Goal: Information Seeking & Learning: Learn about a topic

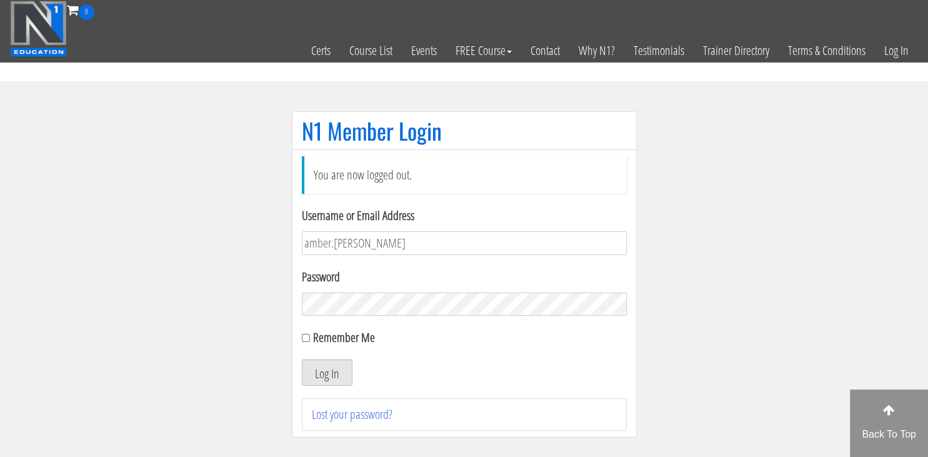
click at [338, 369] on button "Log In" at bounding box center [327, 372] width 51 height 26
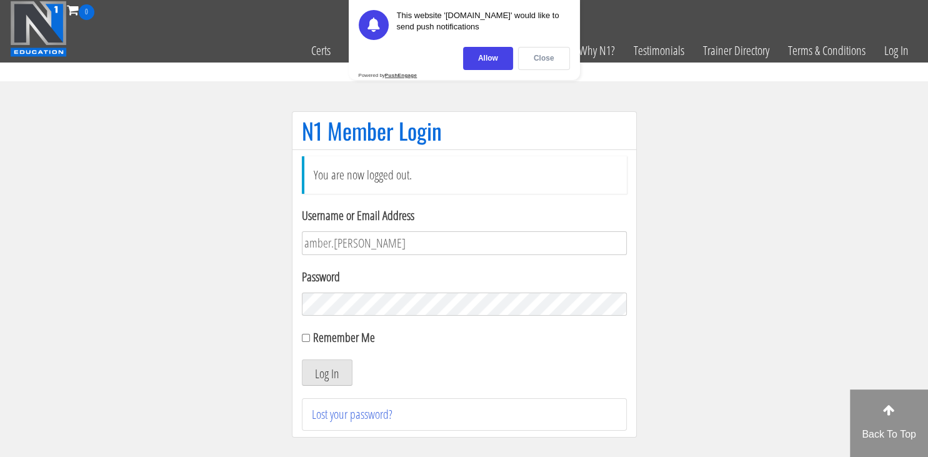
click at [545, 61] on div "Close" at bounding box center [544, 58] width 52 height 23
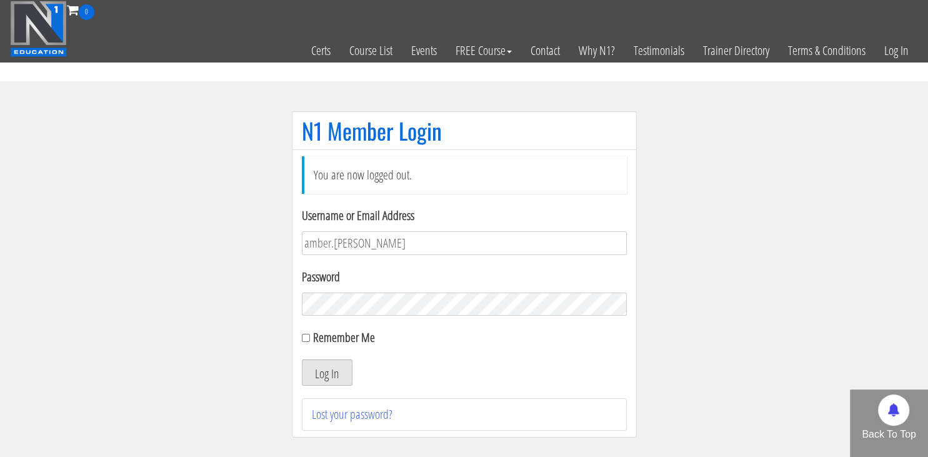
click at [335, 374] on button "Log In" at bounding box center [327, 372] width 51 height 26
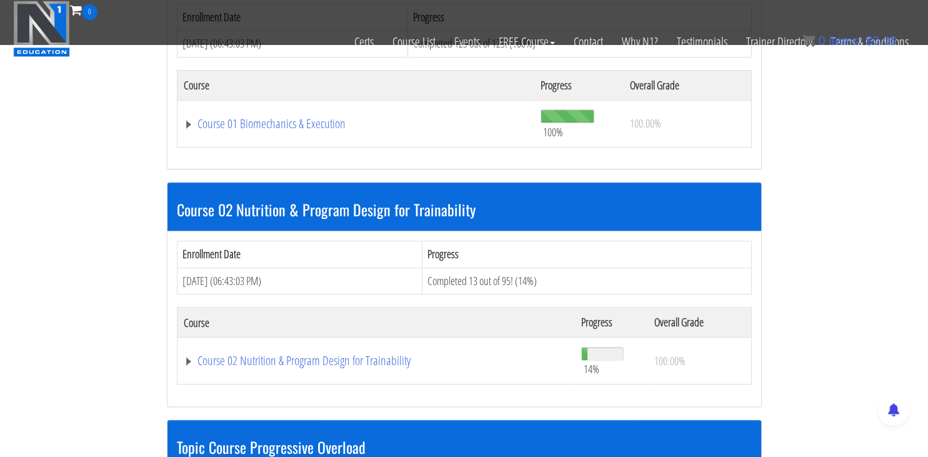
scroll to position [683, 0]
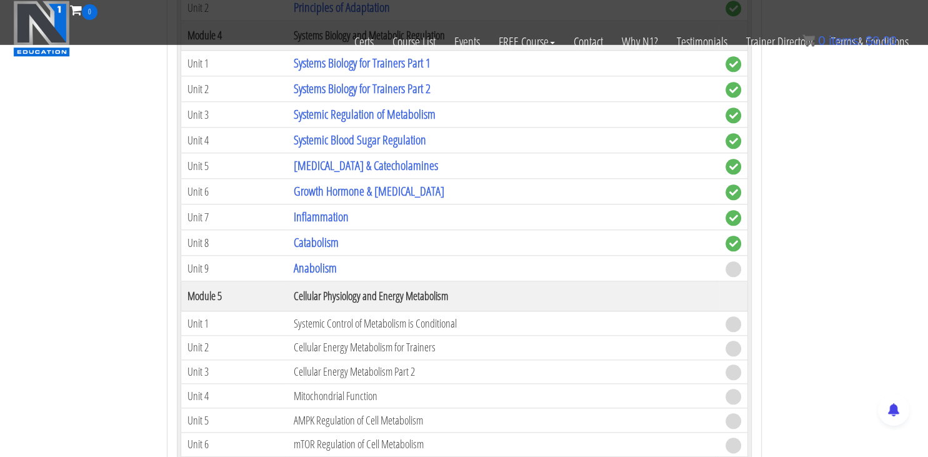
scroll to position [1297, 0]
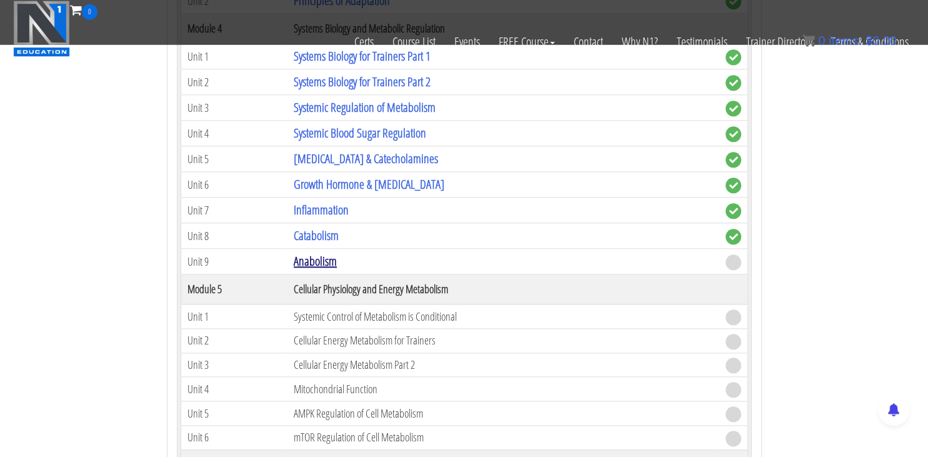
click at [309, 258] on link "Anabolism" at bounding box center [315, 261] width 43 height 17
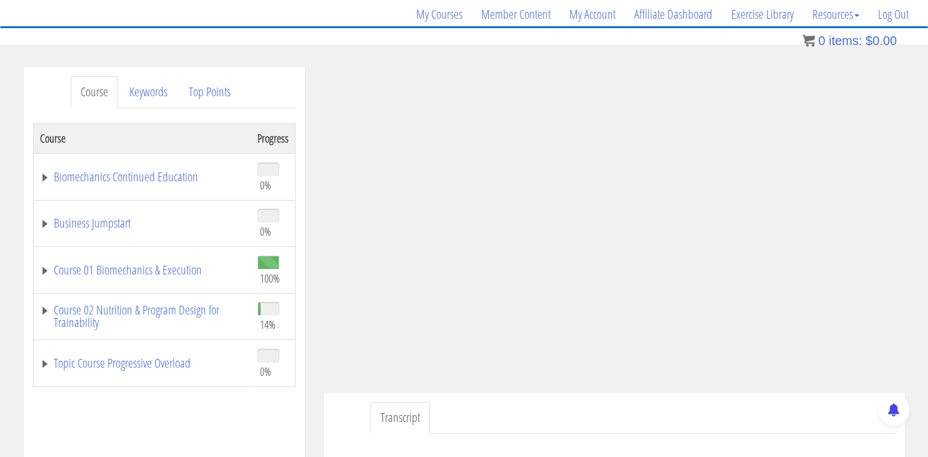
scroll to position [96, 0]
click at [159, 311] on link "Course 02 Nutrition & Program Design for Trainability" at bounding box center [142, 316] width 205 height 25
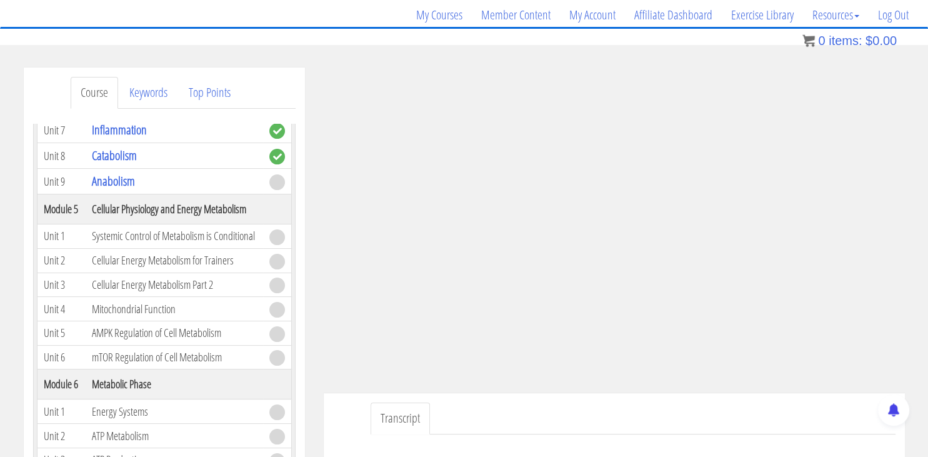
scroll to position [645, 0]
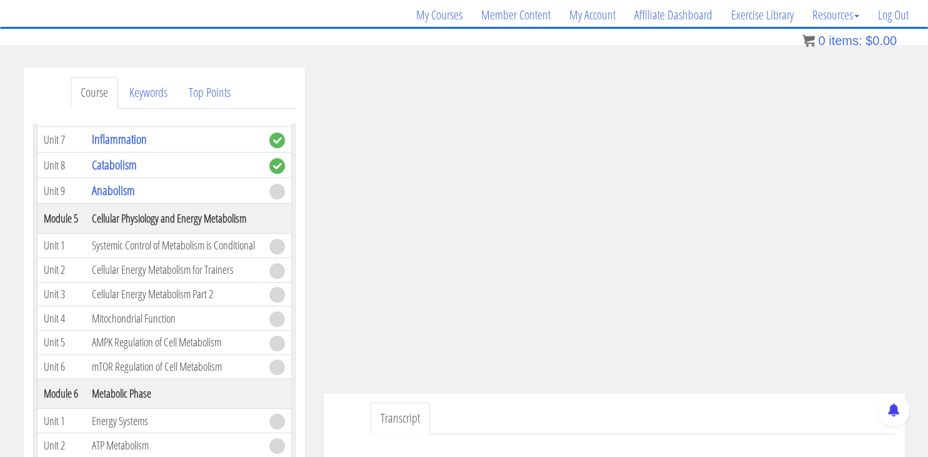
click at [348, 420] on div "Transcript" at bounding box center [614, 433] width 581 height 81
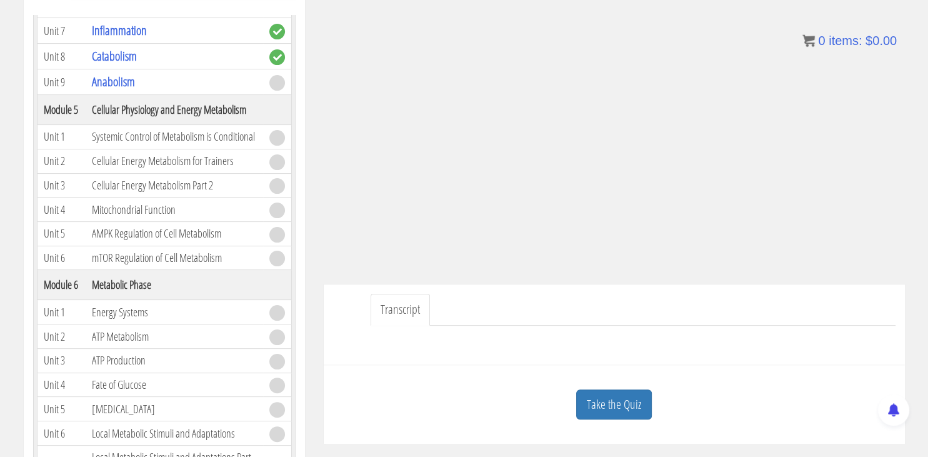
scroll to position [206, 0]
click at [595, 402] on link "Take the Quiz" at bounding box center [614, 404] width 76 height 31
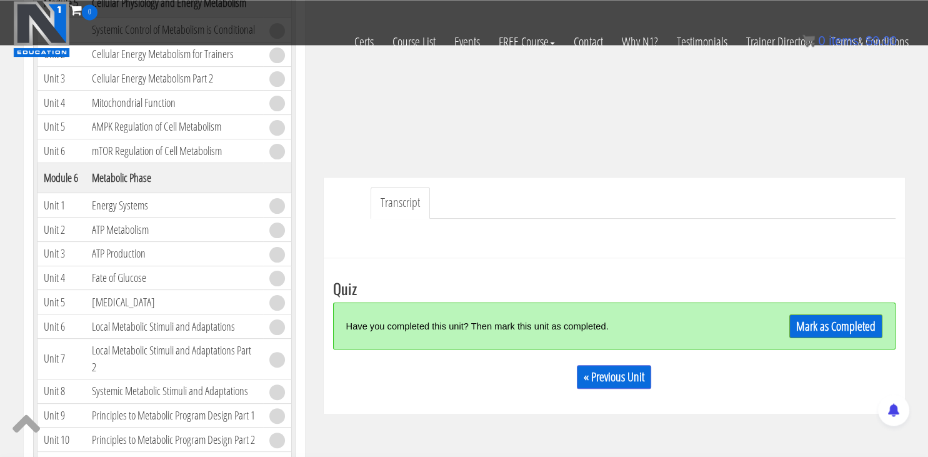
scroll to position [235, 0]
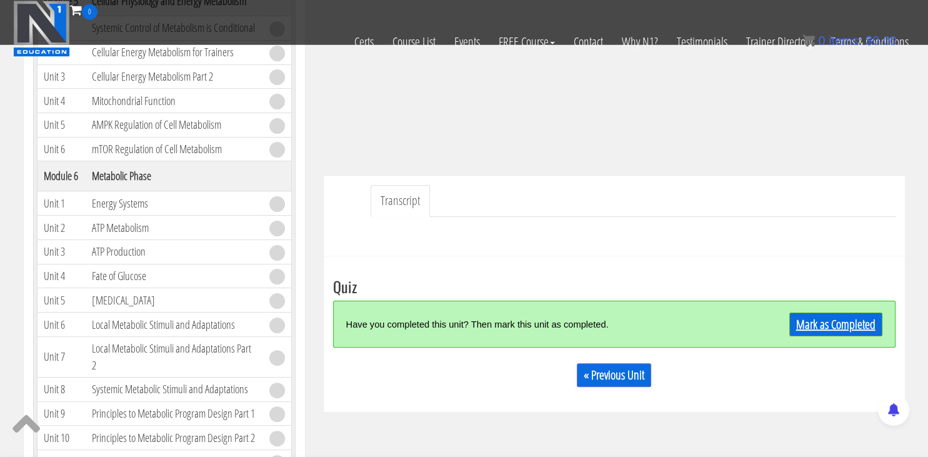
click at [821, 324] on link "Mark as Completed" at bounding box center [835, 324] width 93 height 24
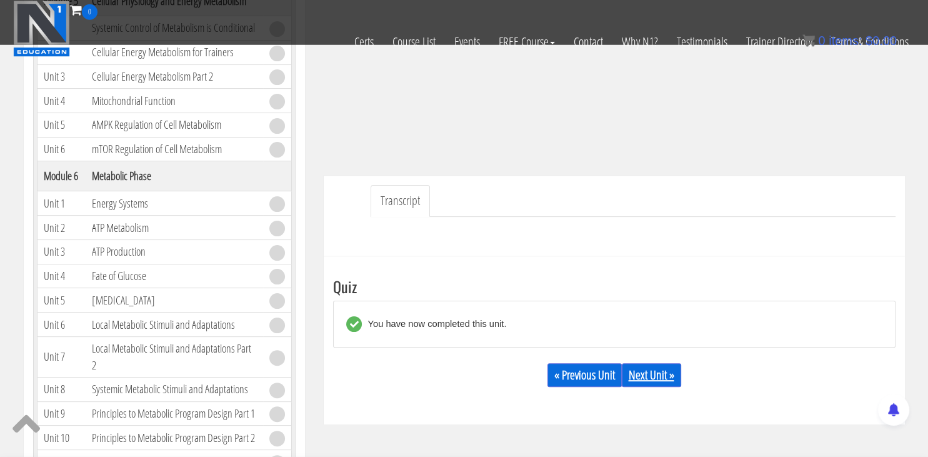
click at [650, 376] on link "Next Unit »" at bounding box center [651, 375] width 59 height 24
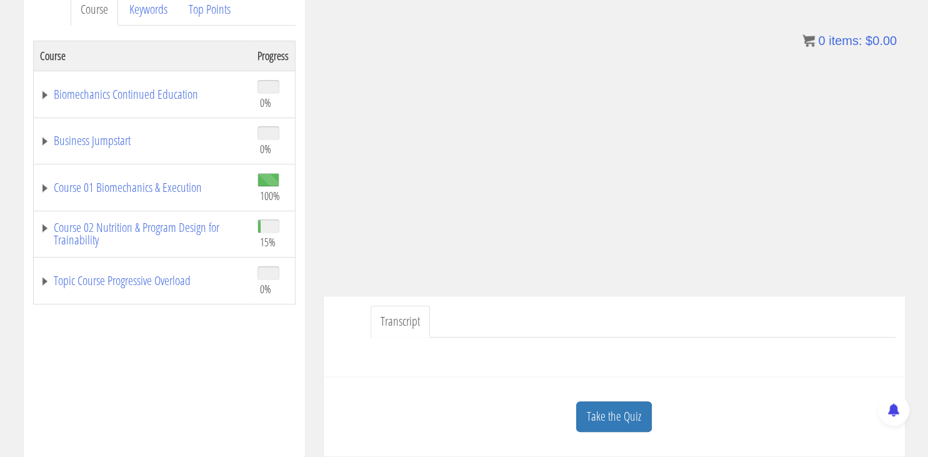
scroll to position [180, 0]
click at [169, 191] on link "Course 01 Biomechanics & Execution" at bounding box center [142, 187] width 205 height 12
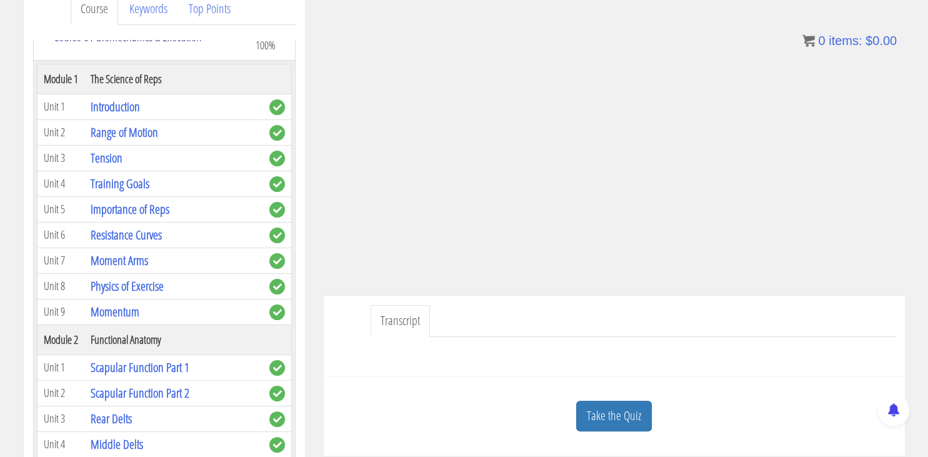
scroll to position [0, 0]
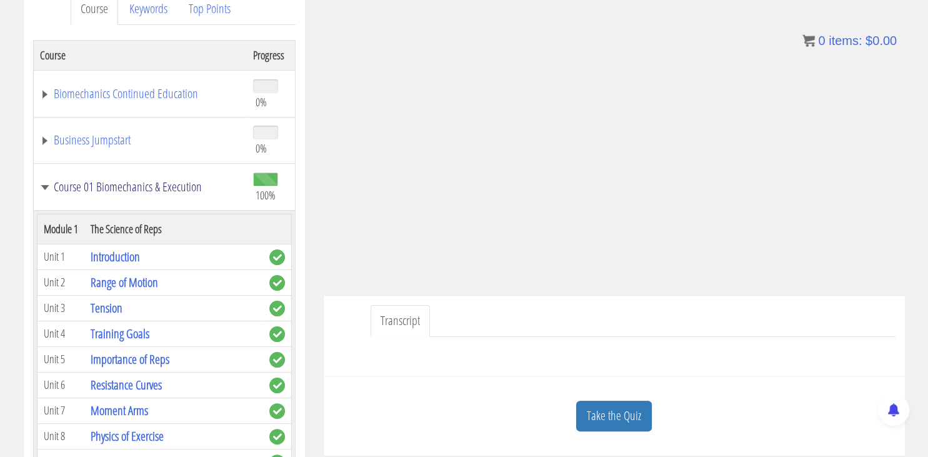
click at [169, 191] on link "Course 01 Biomechanics & Execution" at bounding box center [140, 187] width 201 height 12
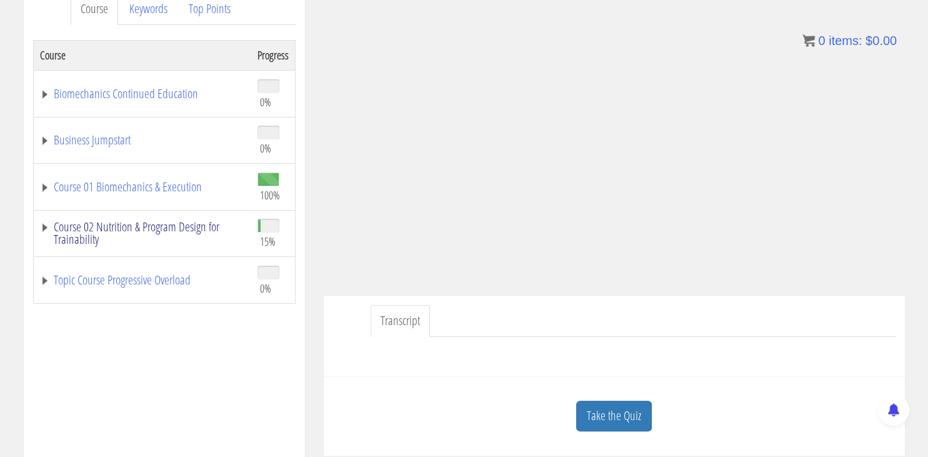
click at [162, 230] on link "Course 02 Nutrition & Program Design for Trainability" at bounding box center [142, 233] width 205 height 25
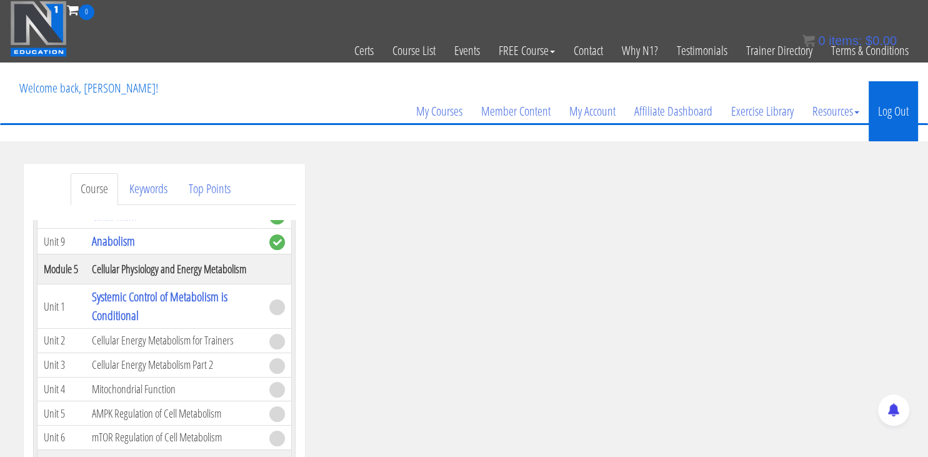
click at [903, 111] on link "Log Out" at bounding box center [892, 111] width 49 height 60
click at [886, 116] on link "Log Out" at bounding box center [892, 111] width 49 height 60
